Goal: Task Accomplishment & Management: Manage account settings

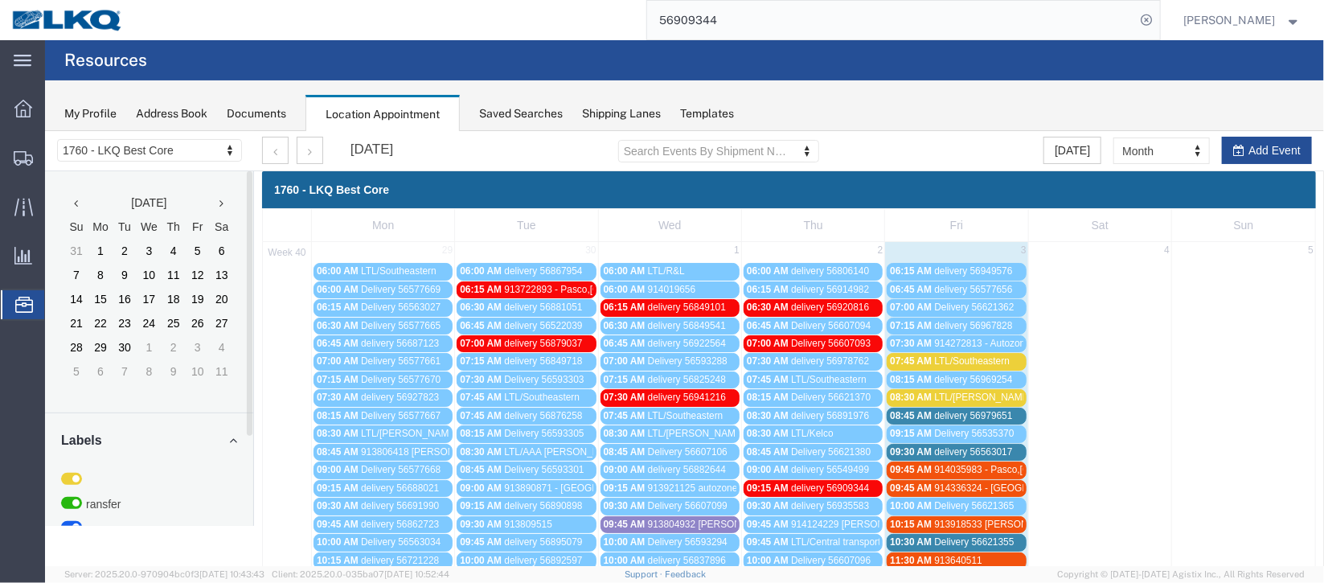
click at [966, 445] on span "delivery 56563017" at bounding box center [972, 450] width 78 height 11
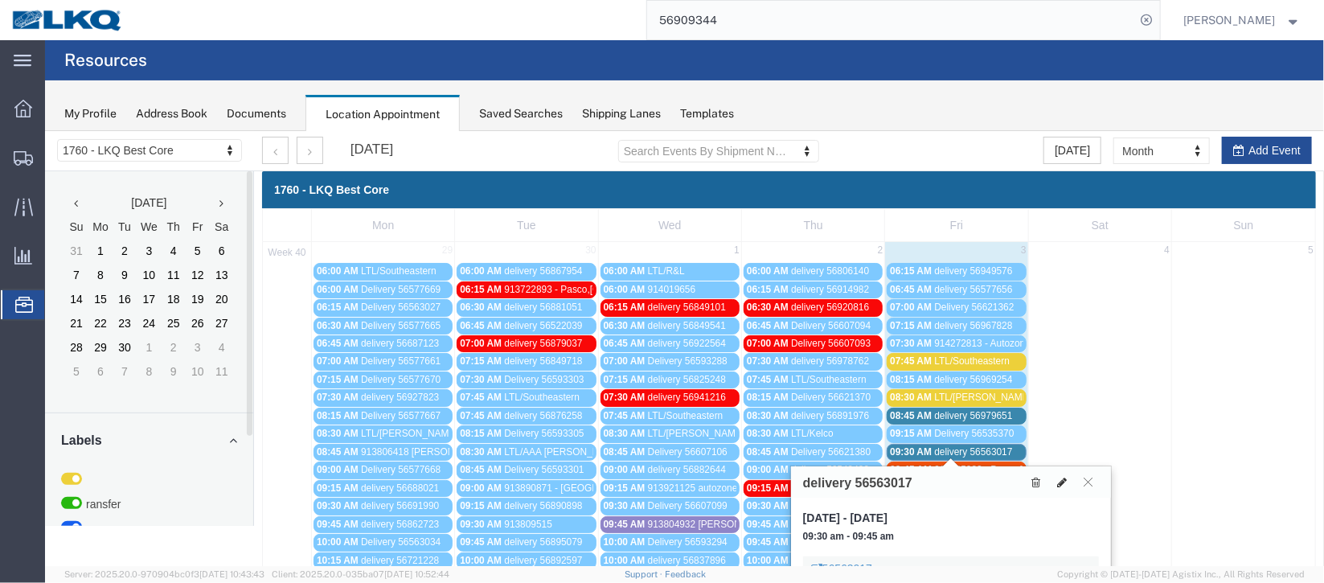
click at [1057, 485] on icon at bounding box center [1061, 481] width 10 height 11
select select "100"
select select "1"
select select
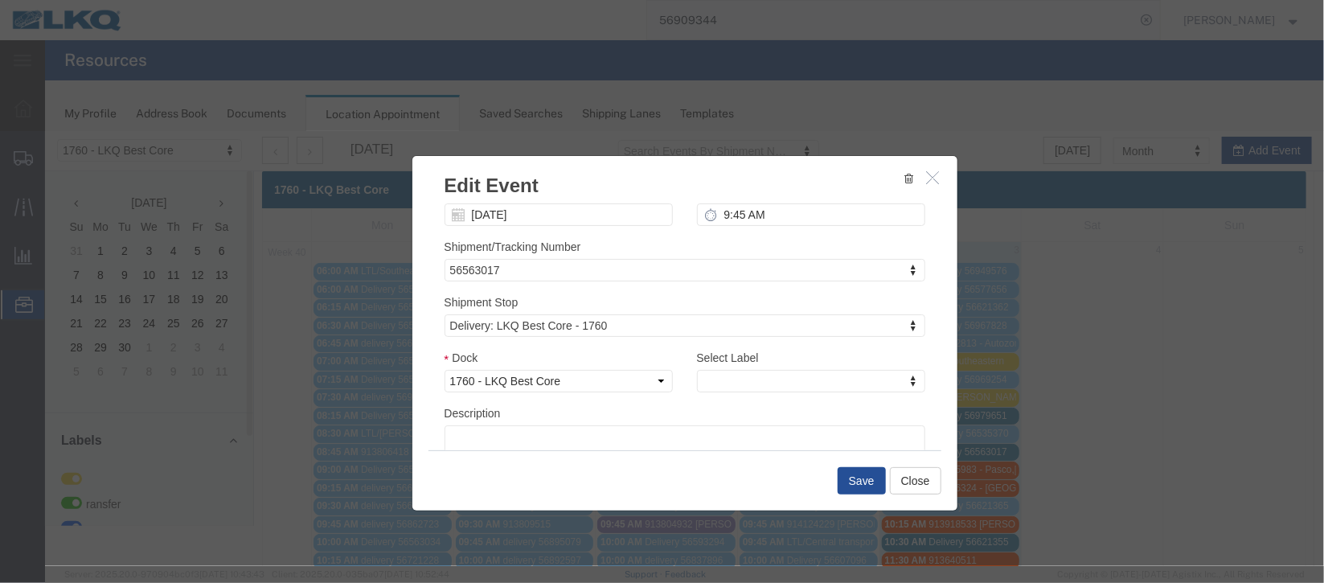
scroll to position [205, 0]
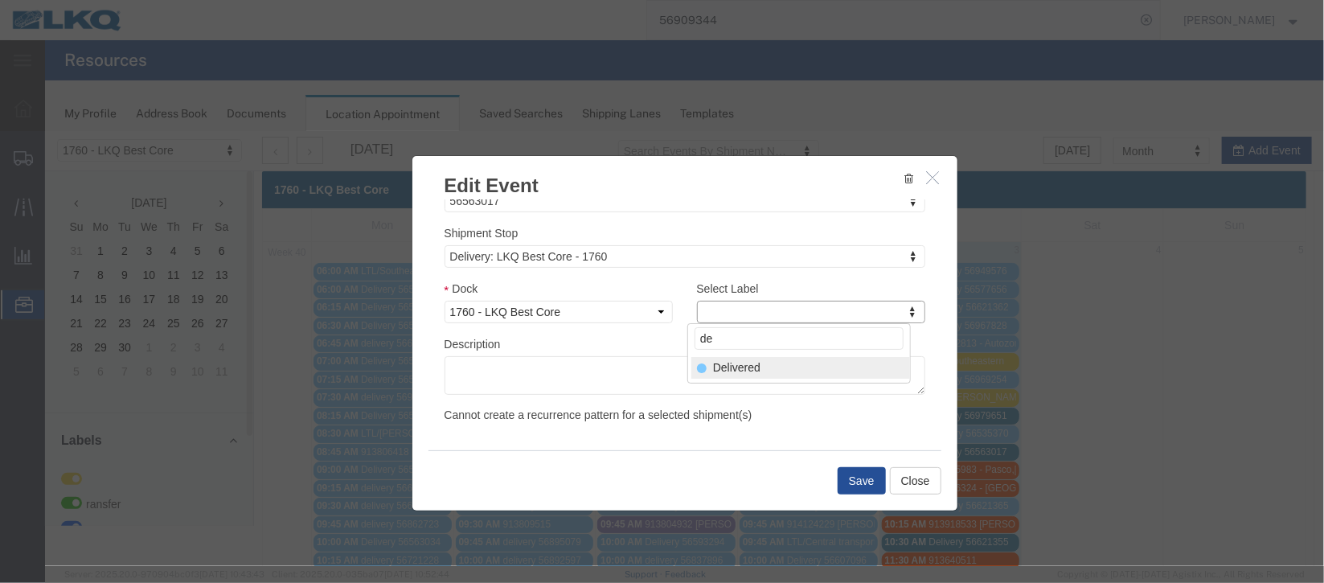
type input "de"
drag, startPoint x: 805, startPoint y: 364, endPoint x: 860, endPoint y: 492, distance: 139.3
select select "40"
click at [860, 492] on button "Save" at bounding box center [861, 479] width 48 height 27
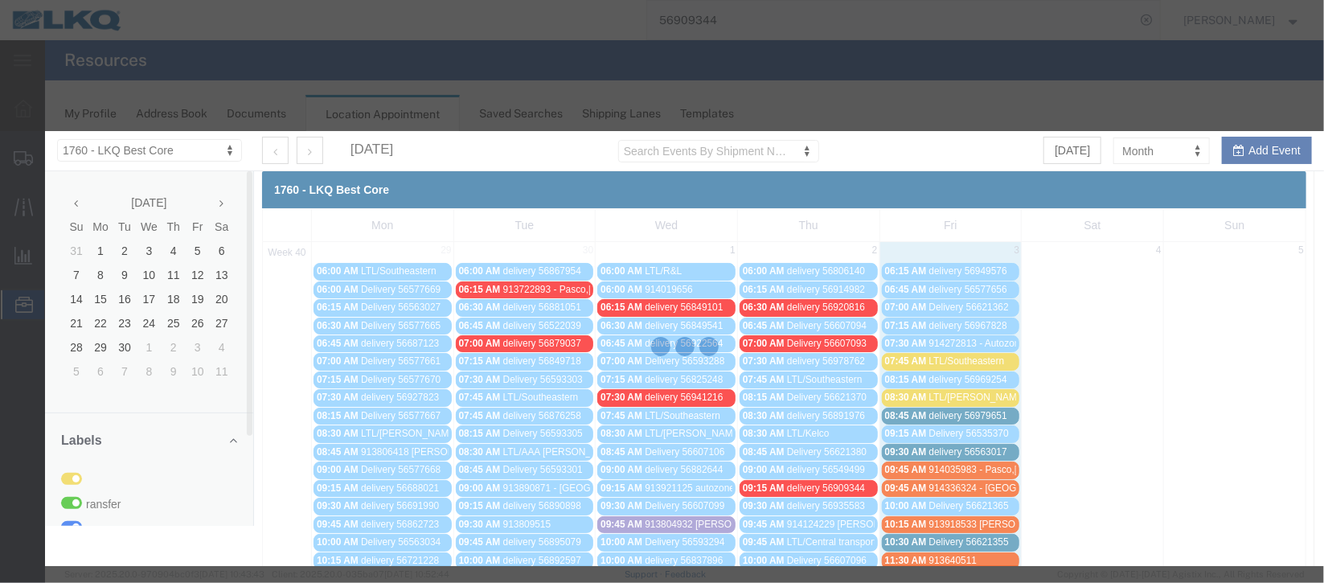
scroll to position [197, 0]
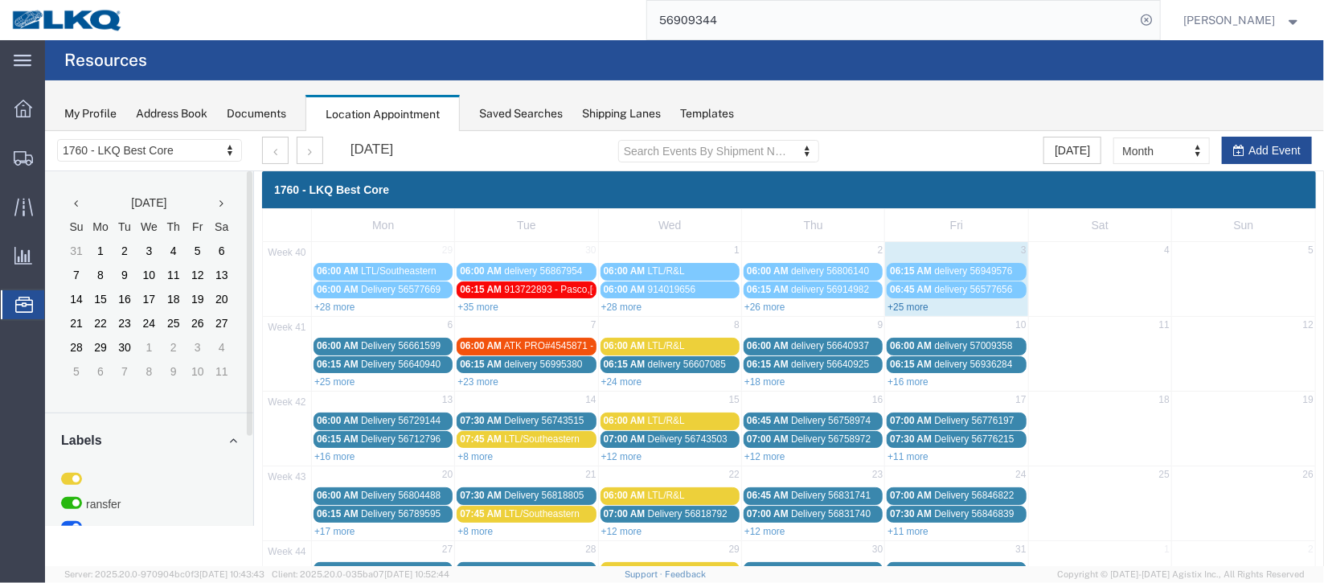
click at [891, 309] on link "+25 more" at bounding box center [907, 306] width 41 height 11
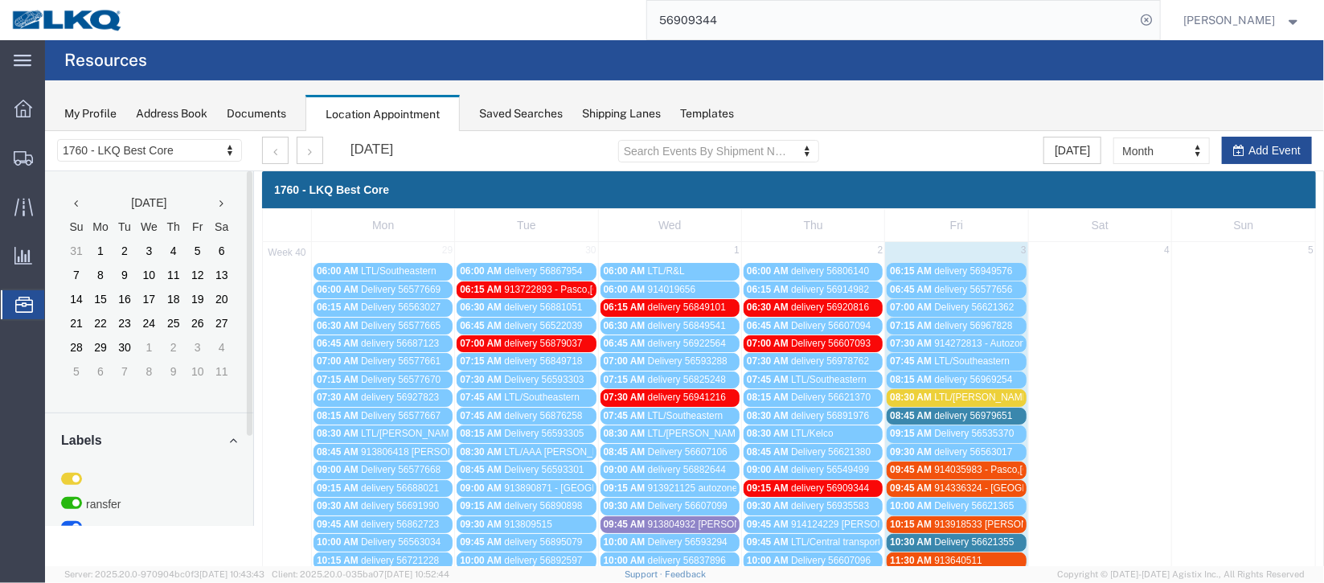
click at [978, 465] on span "914035983 - Pasco,[GEOGRAPHIC_DATA]" at bounding box center [1025, 468] width 185 height 11
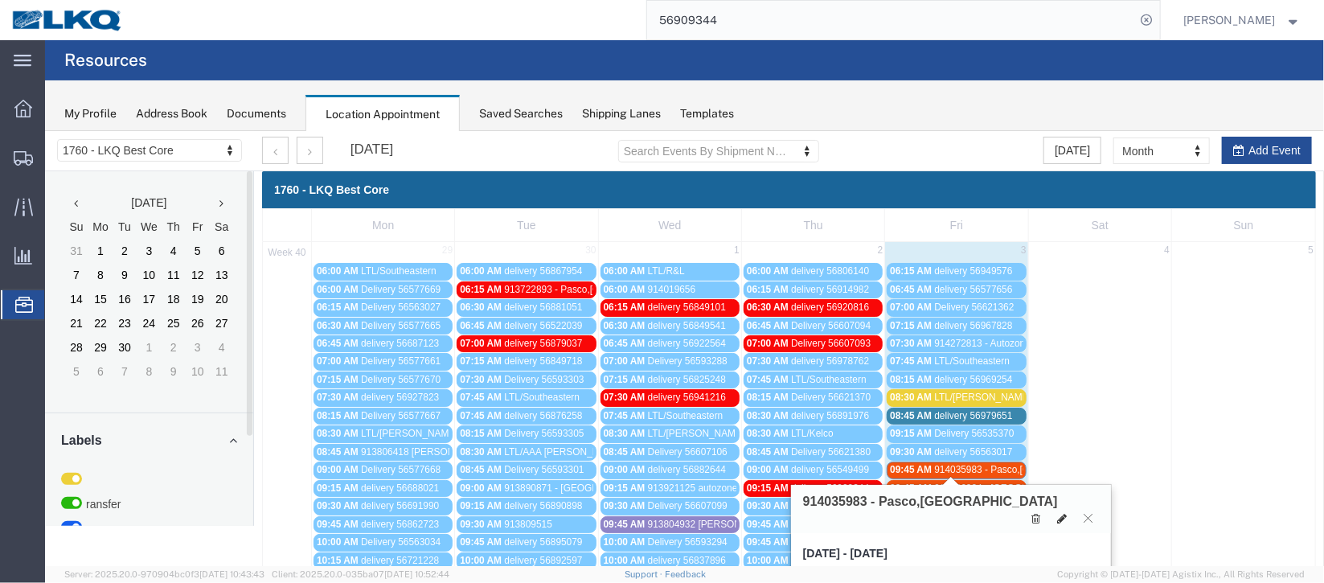
click at [1057, 512] on icon at bounding box center [1061, 517] width 10 height 11
select select "1"
select select "24"
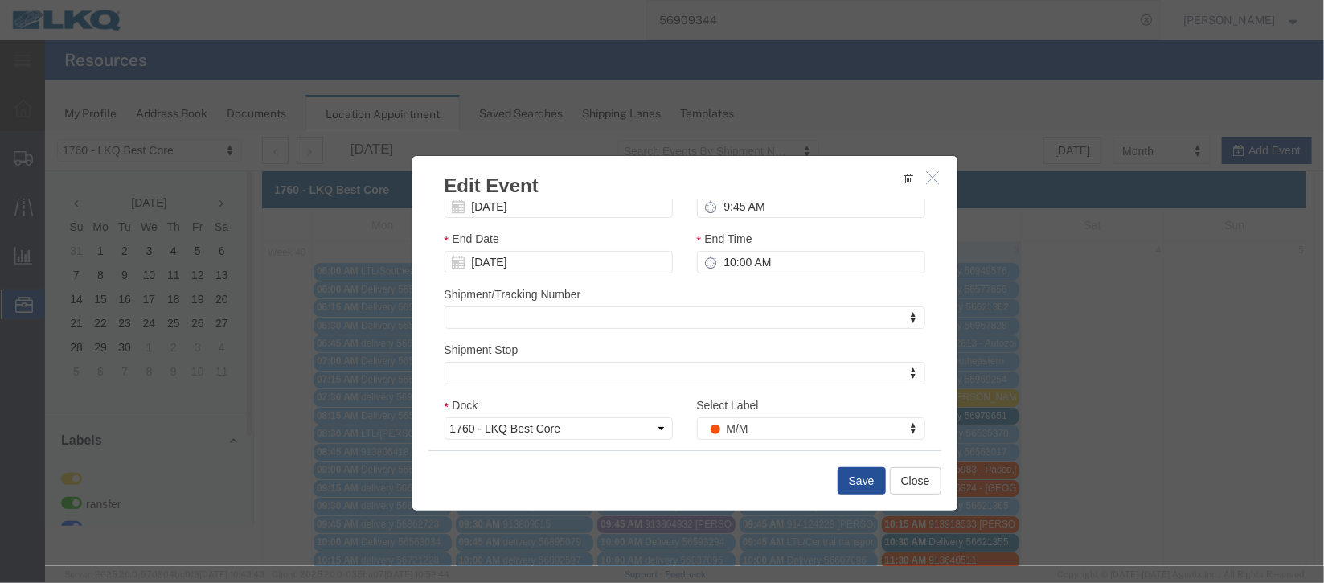
scroll to position [120, 0]
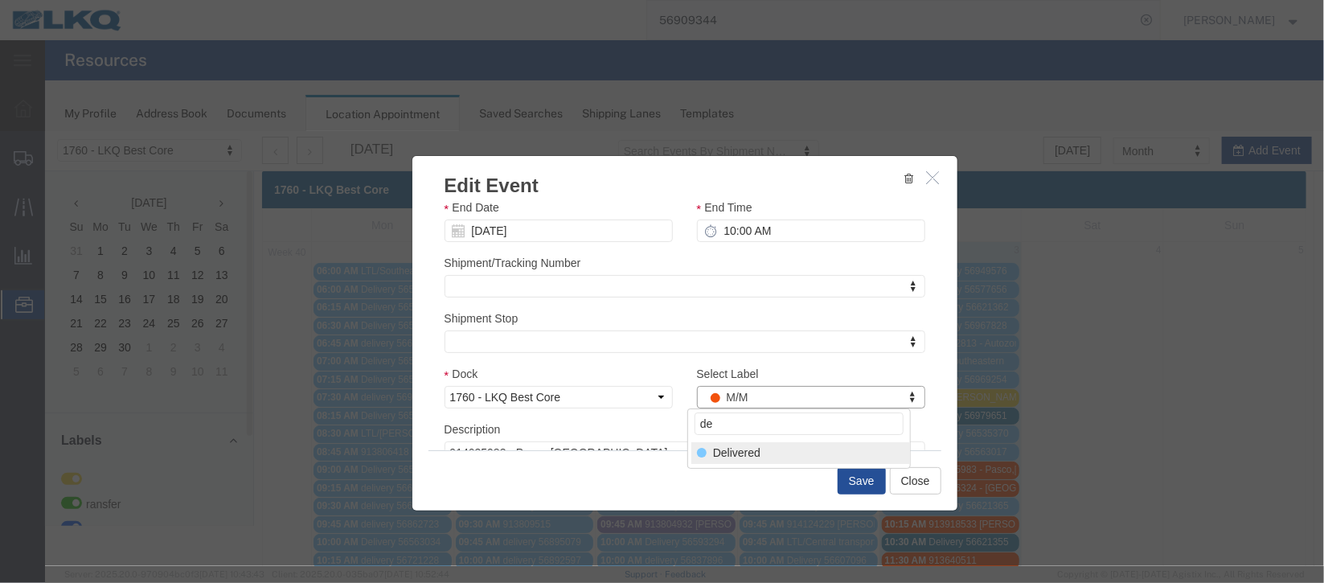
type input "de"
click at [761, 465] on div "Select Label de Delivered" at bounding box center [797, 438] width 223 height 60
select select "40"
click at [854, 490] on button "Save" at bounding box center [861, 479] width 48 height 27
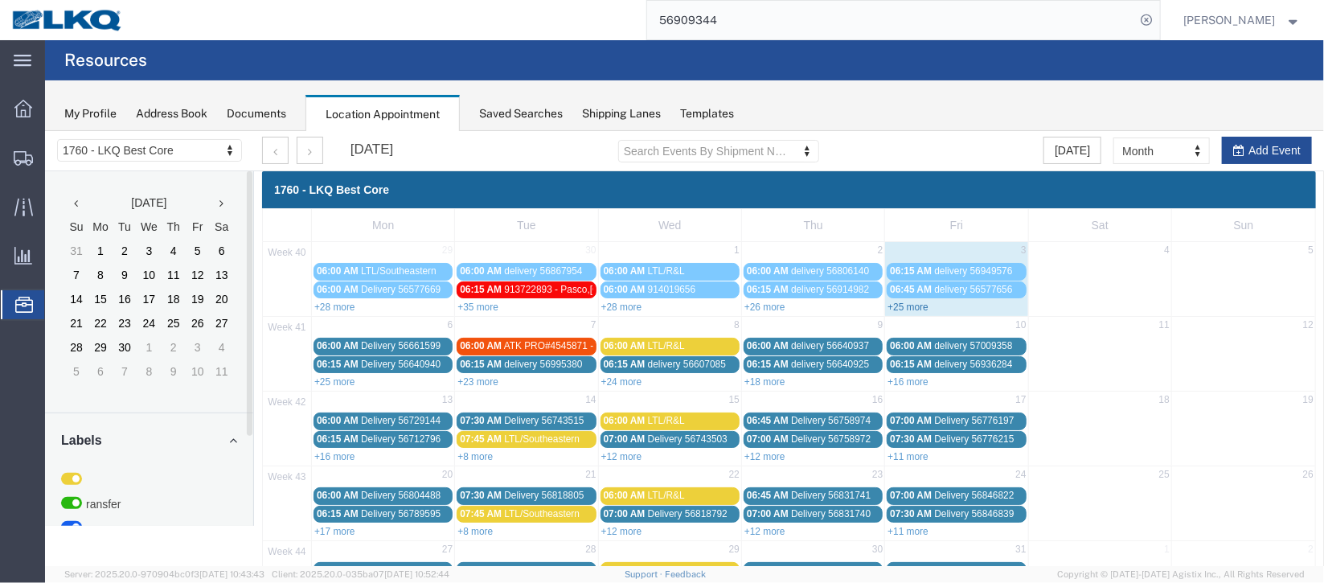
click at [901, 307] on link "+25 more" at bounding box center [907, 306] width 41 height 11
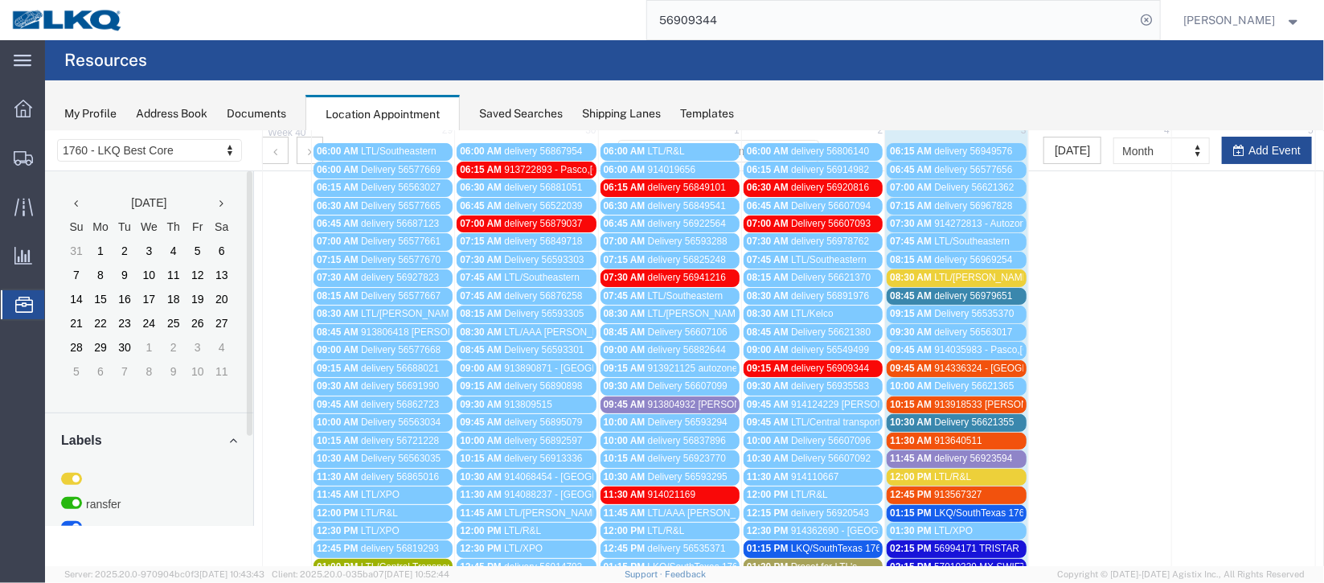
click at [972, 400] on span "913918533 [PERSON_NAME], AZ [PERSON_NAME]" at bounding box center [1046, 403] width 227 height 11
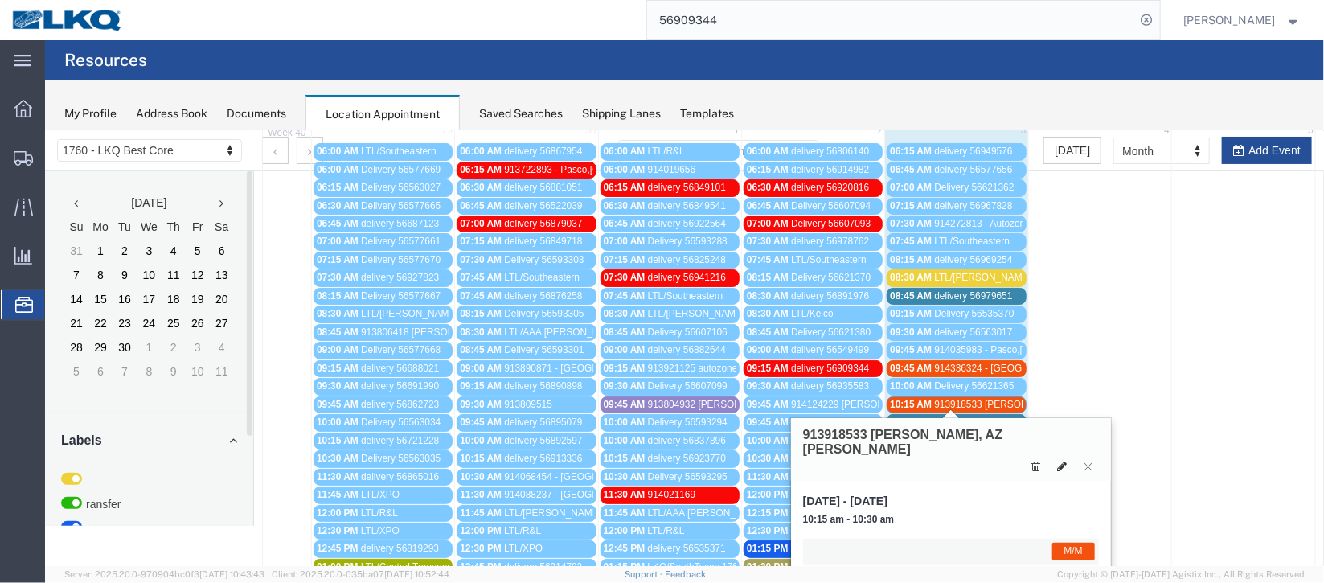
click at [1059, 460] on icon at bounding box center [1061, 465] width 10 height 11
select select "1"
select select "24"
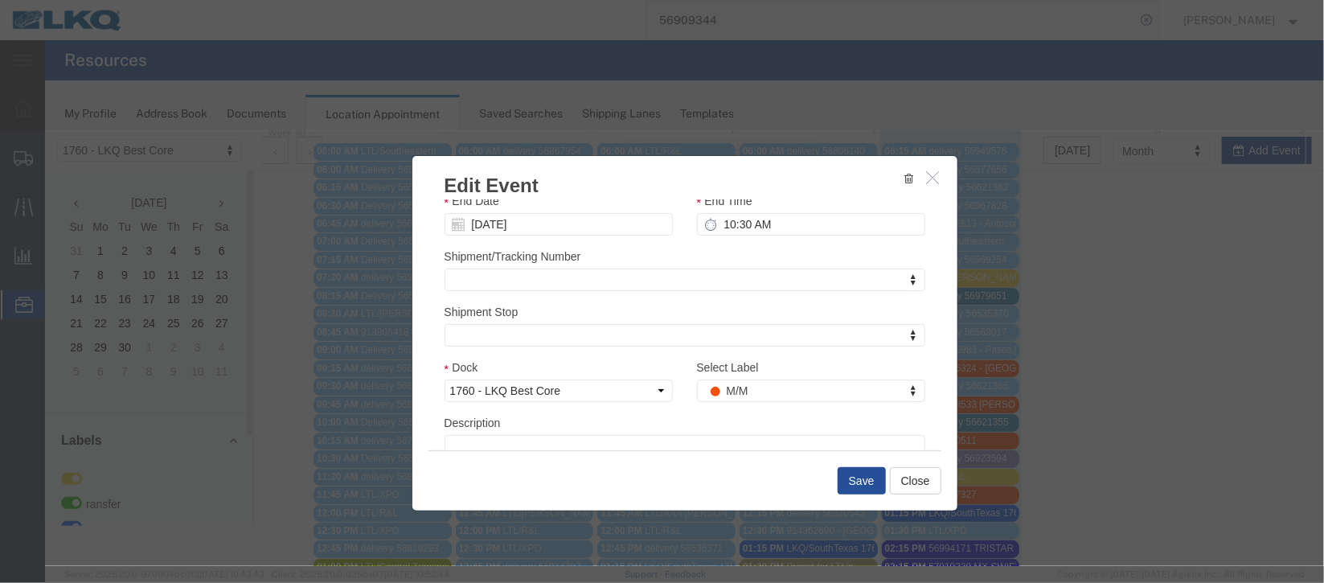
scroll to position [197, 0]
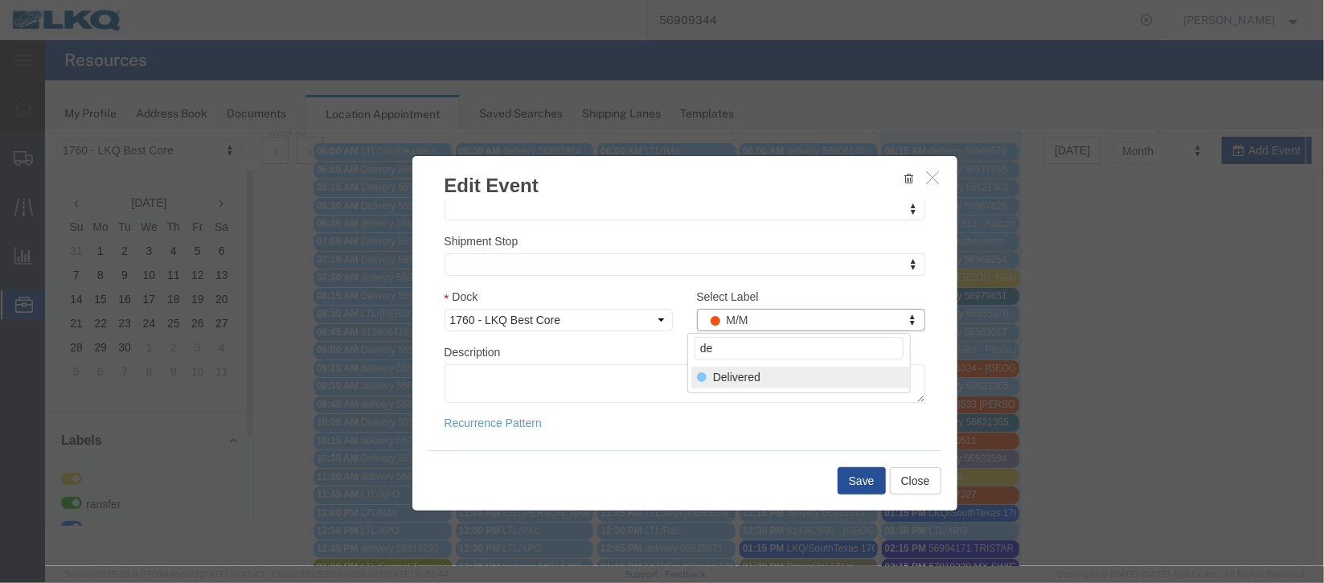
type input "de"
select select "40"
click at [848, 482] on button "Save" at bounding box center [861, 479] width 48 height 27
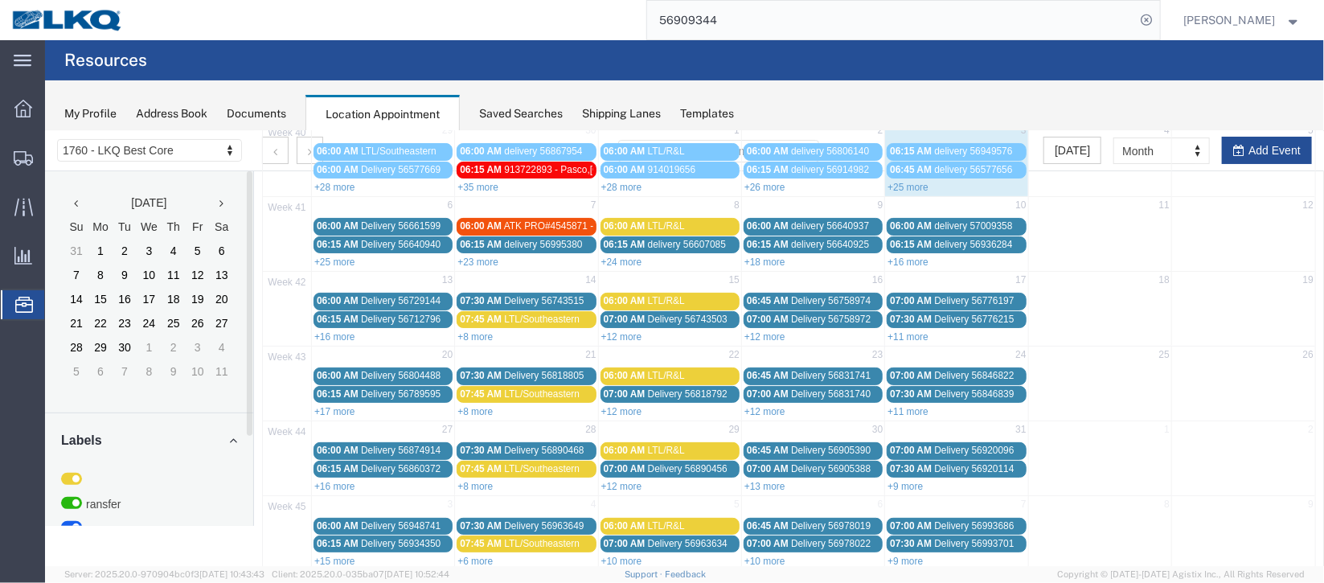
scroll to position [0, 0]
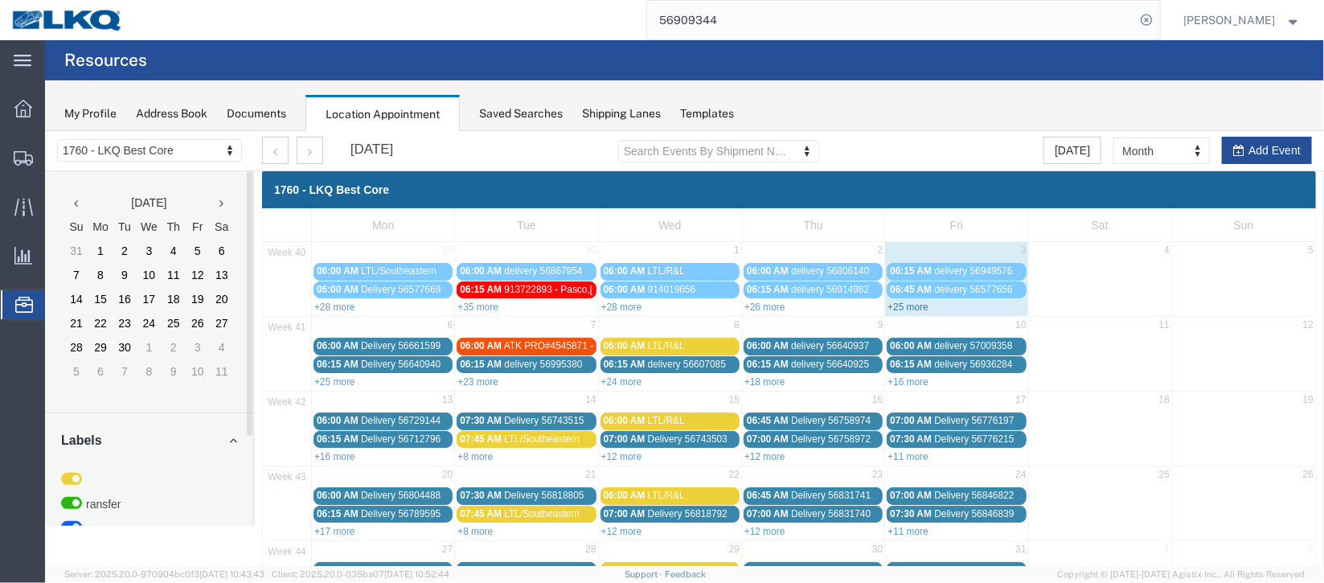
click at [893, 307] on link "+25 more" at bounding box center [907, 306] width 41 height 11
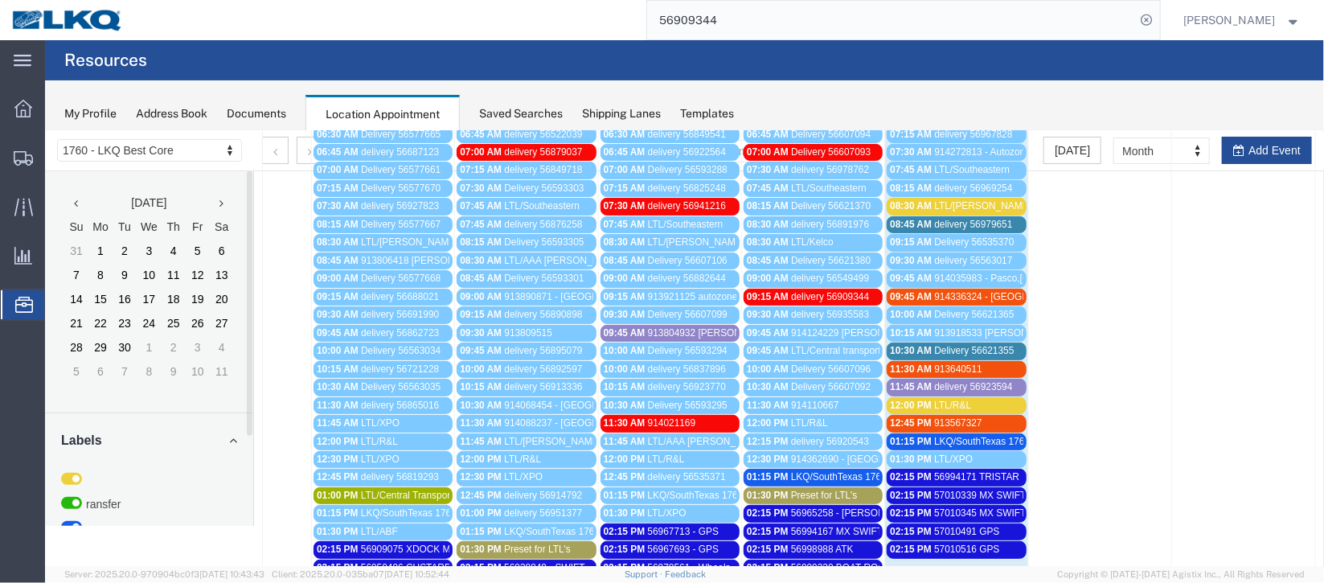
scroll to position [240, 0]
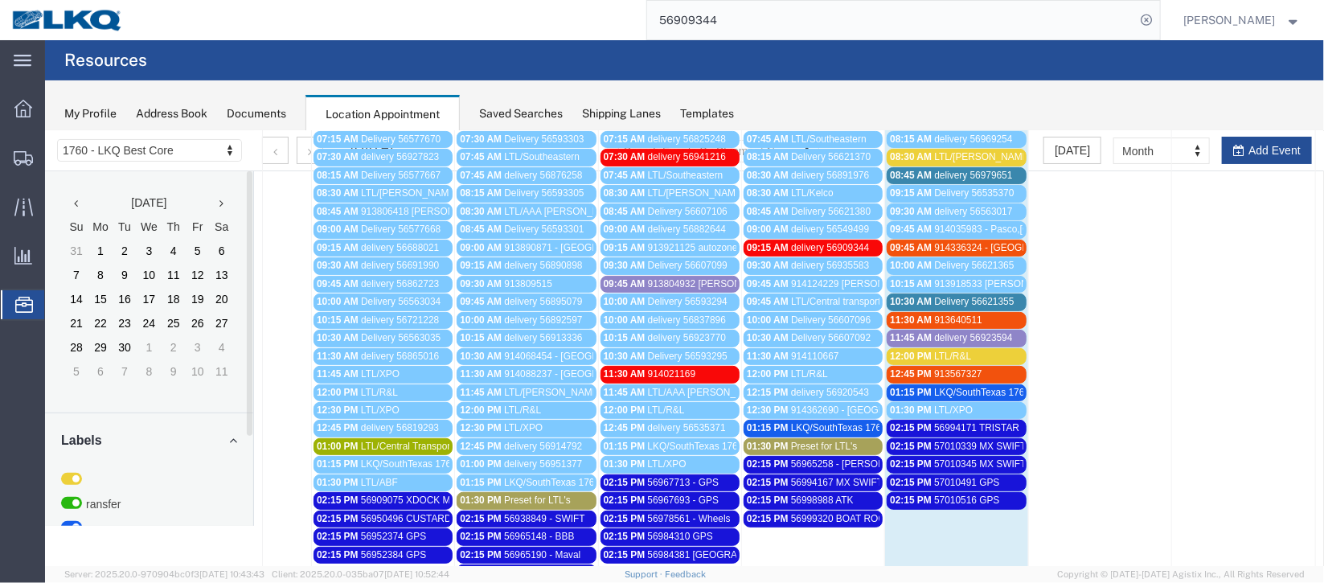
click at [977, 295] on span "Delivery 56621355" at bounding box center [973, 300] width 80 height 11
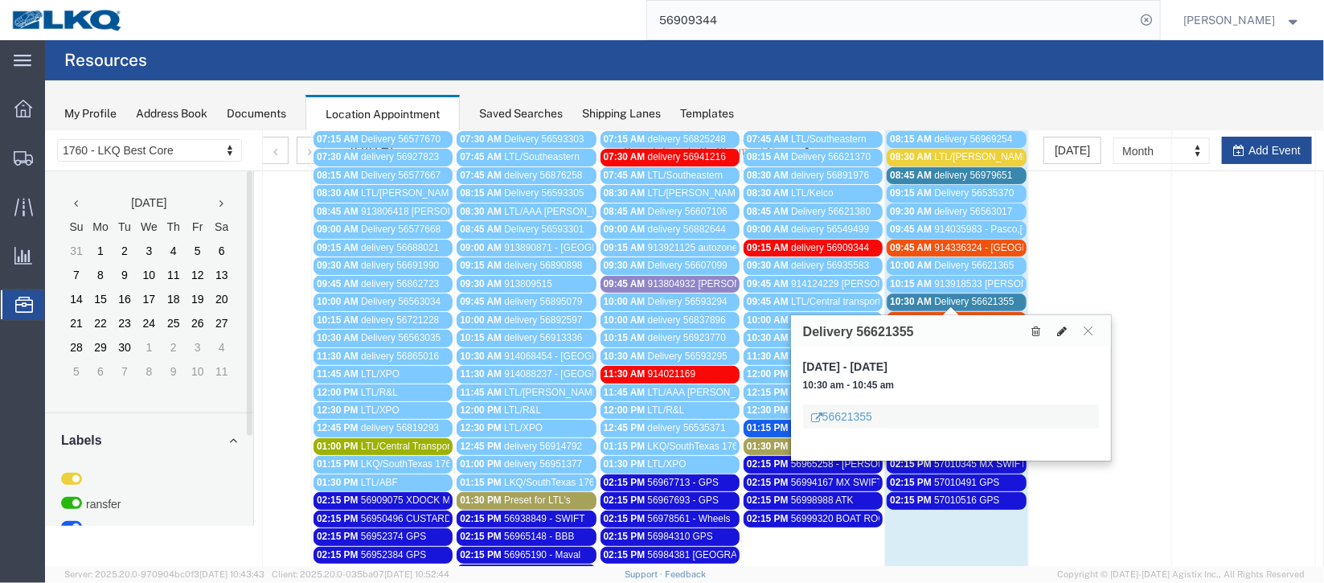
click at [1059, 331] on icon at bounding box center [1061, 330] width 10 height 11
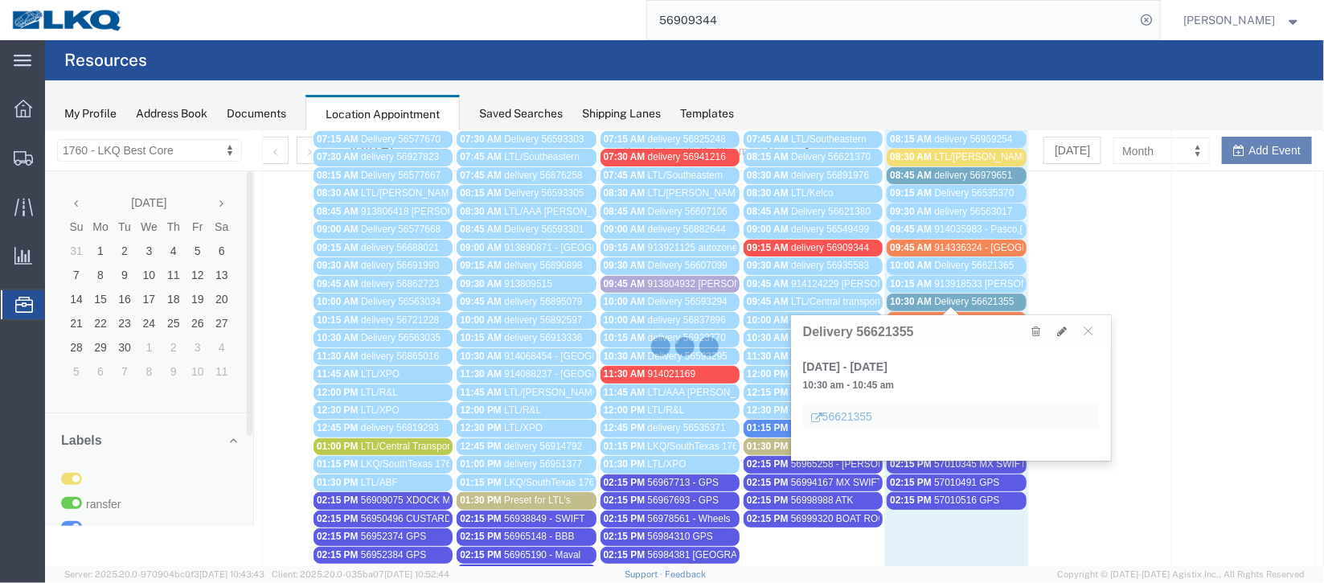
select select "1"
select select
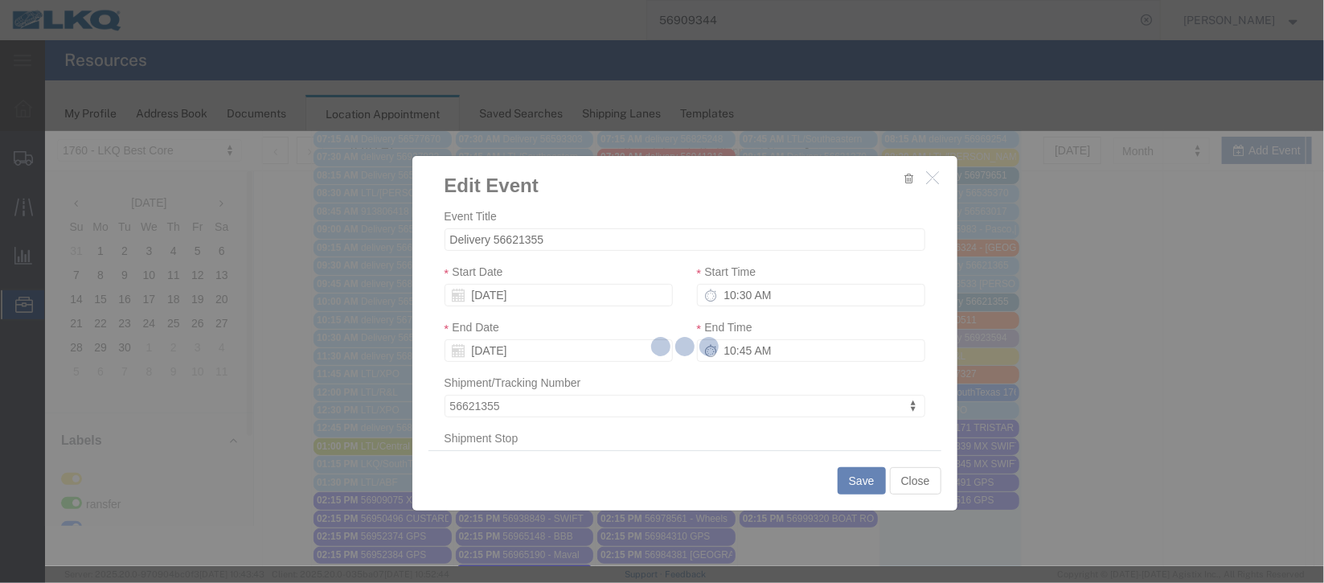
select select
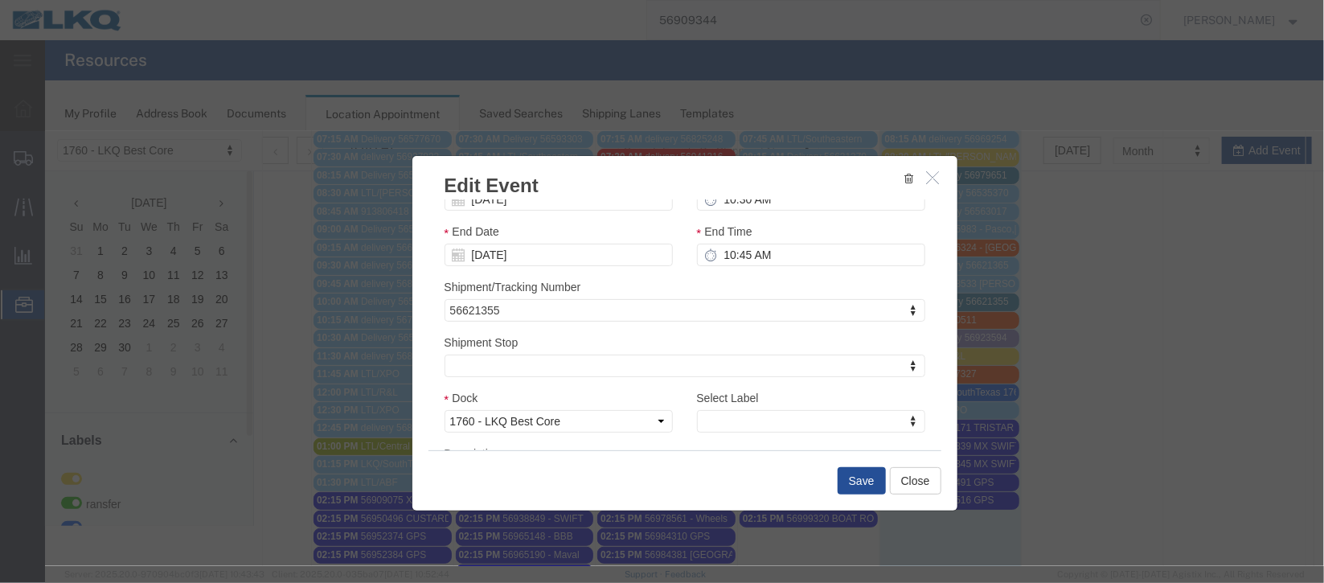
scroll to position [205, 0]
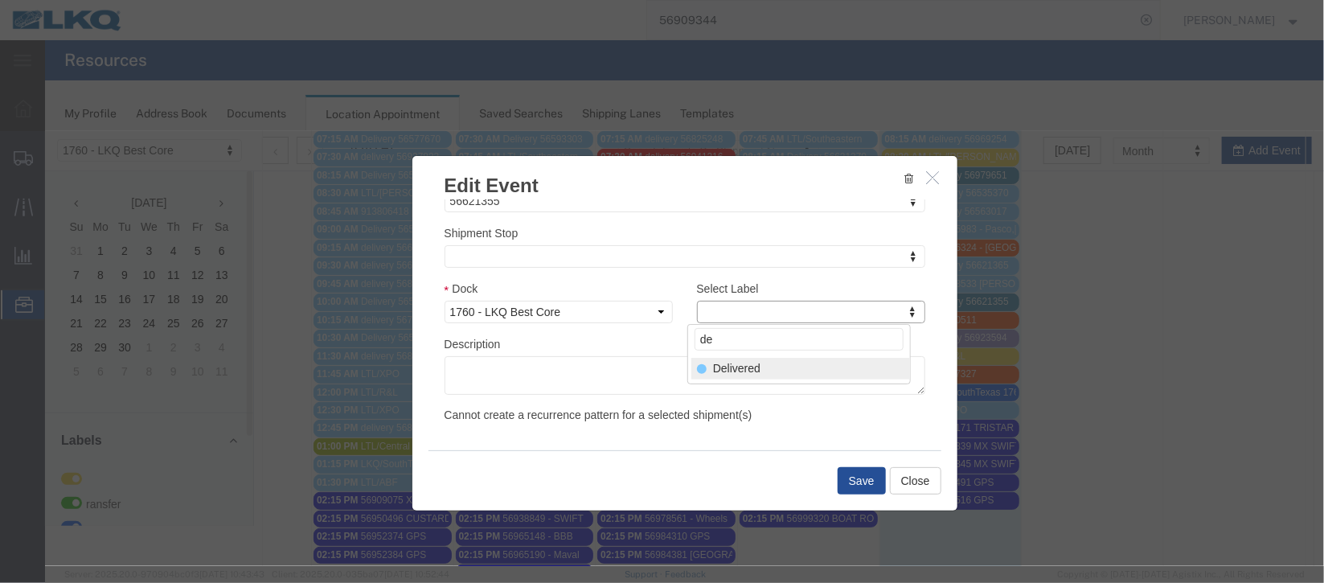
type input "de"
select select "40"
click at [852, 472] on button "Save" at bounding box center [861, 479] width 48 height 27
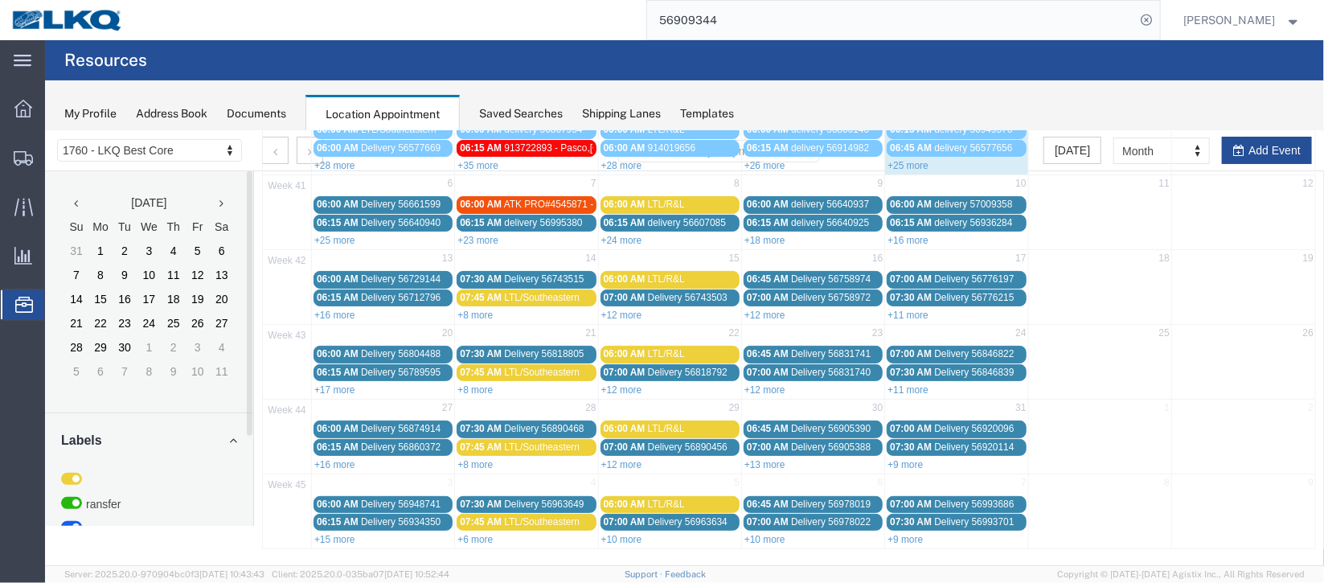
scroll to position [0, 0]
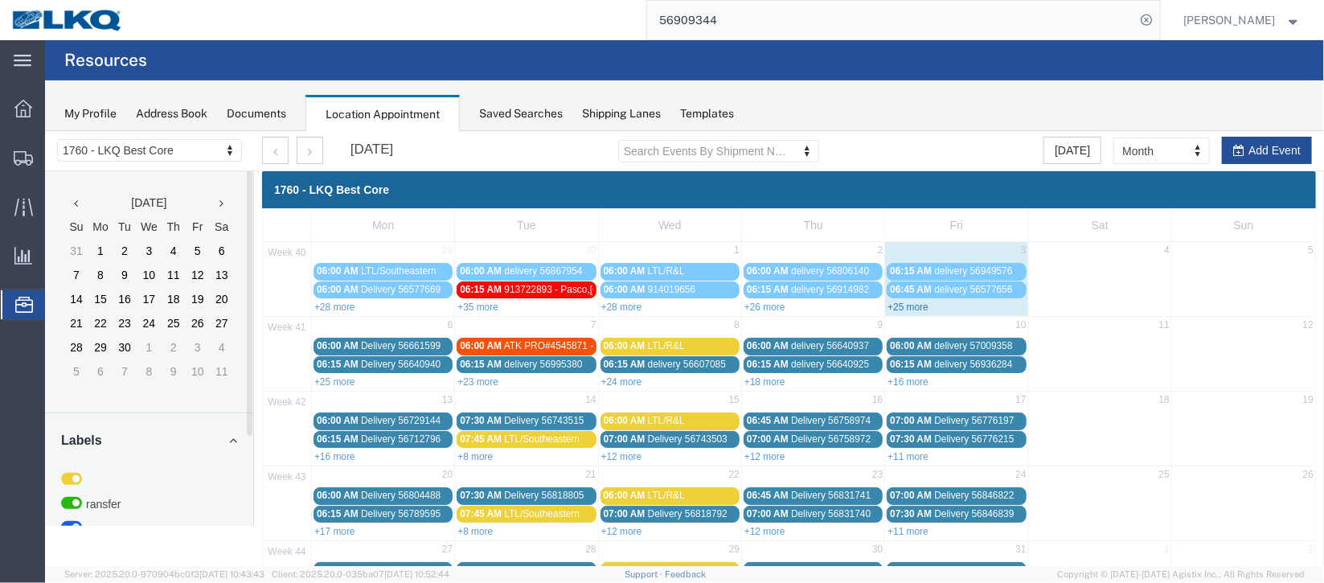
click at [887, 301] on link "+25 more" at bounding box center [907, 306] width 41 height 11
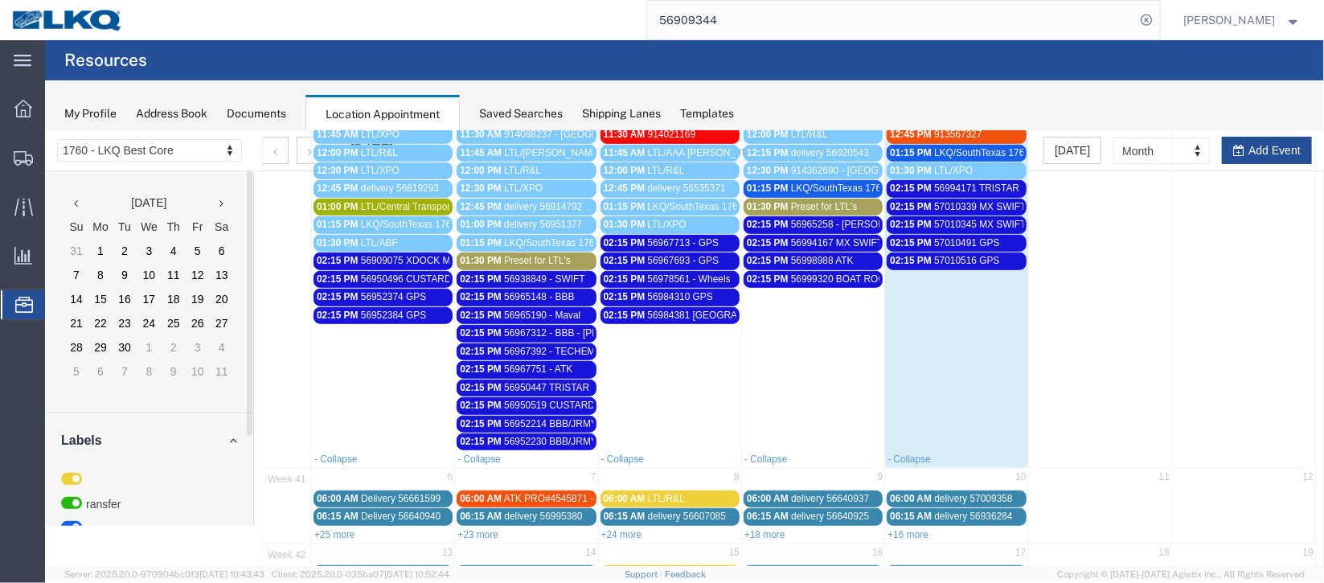
scroll to position [602, 0]
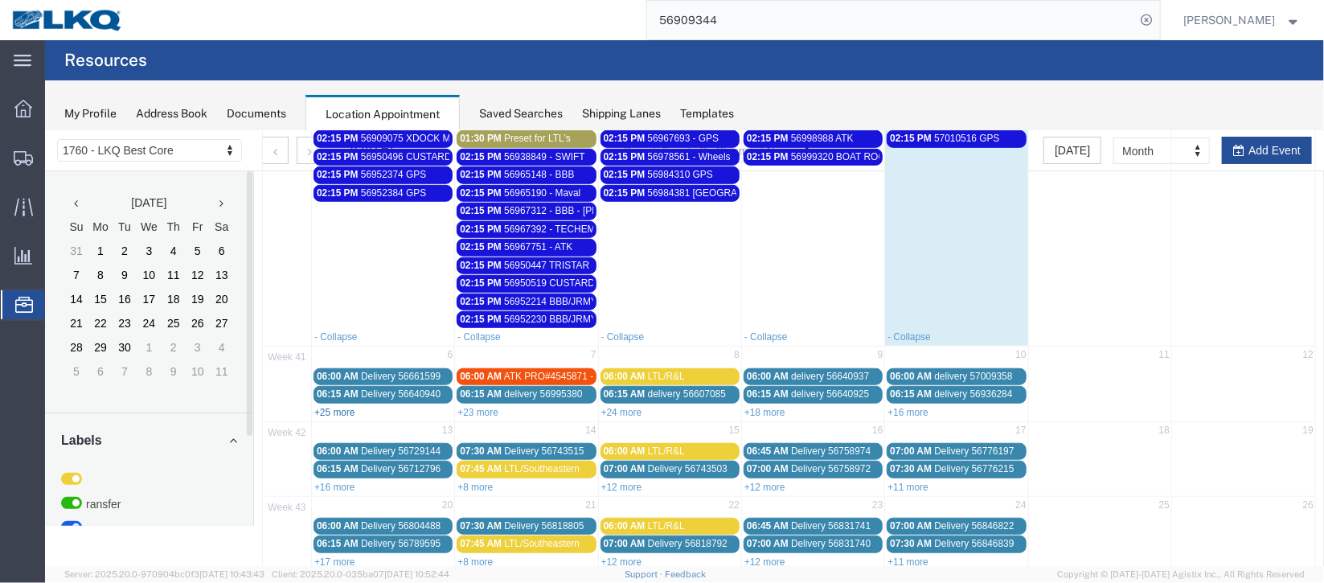
click at [346, 406] on link "+25 more" at bounding box center [334, 411] width 41 height 11
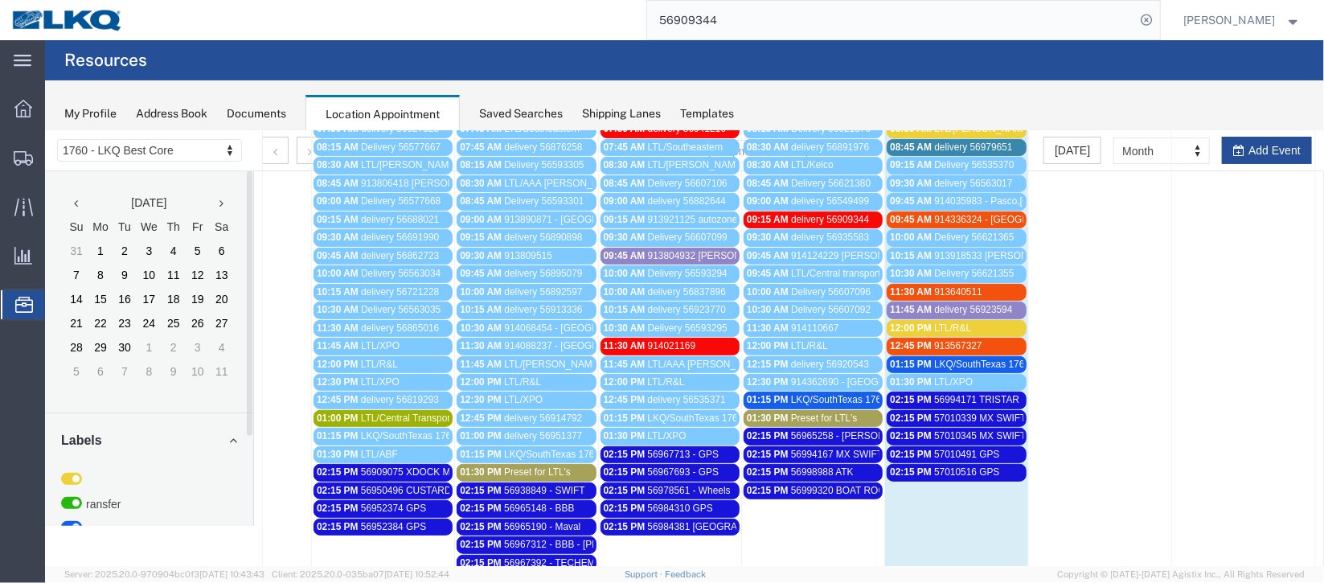
scroll to position [120, 0]
